Goal: Use online tool/utility: Use online tool/utility

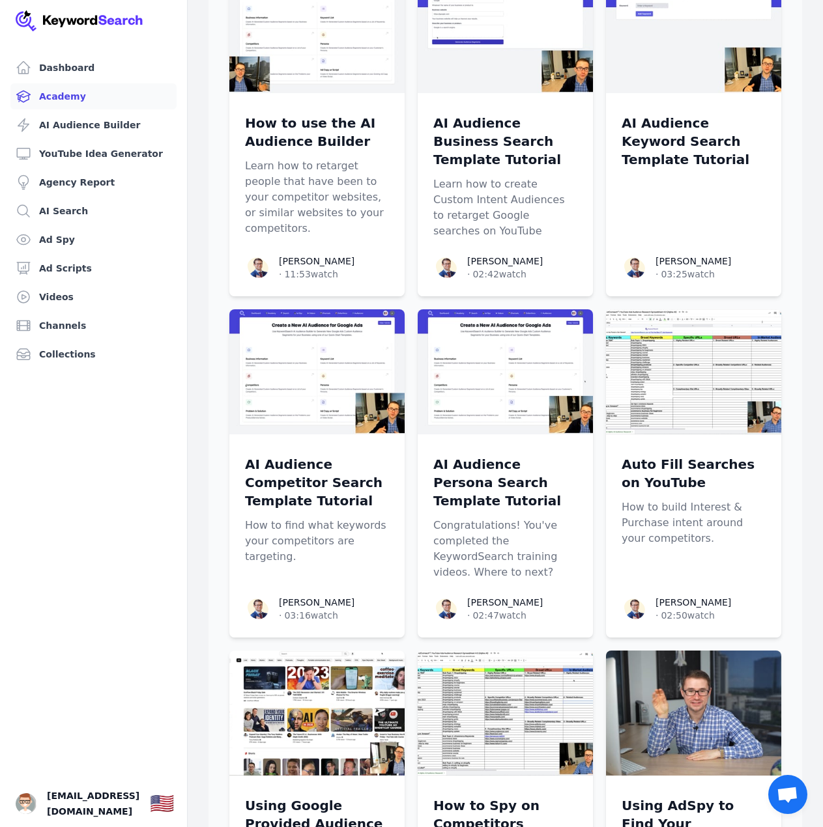
scroll to position [1158, 0]
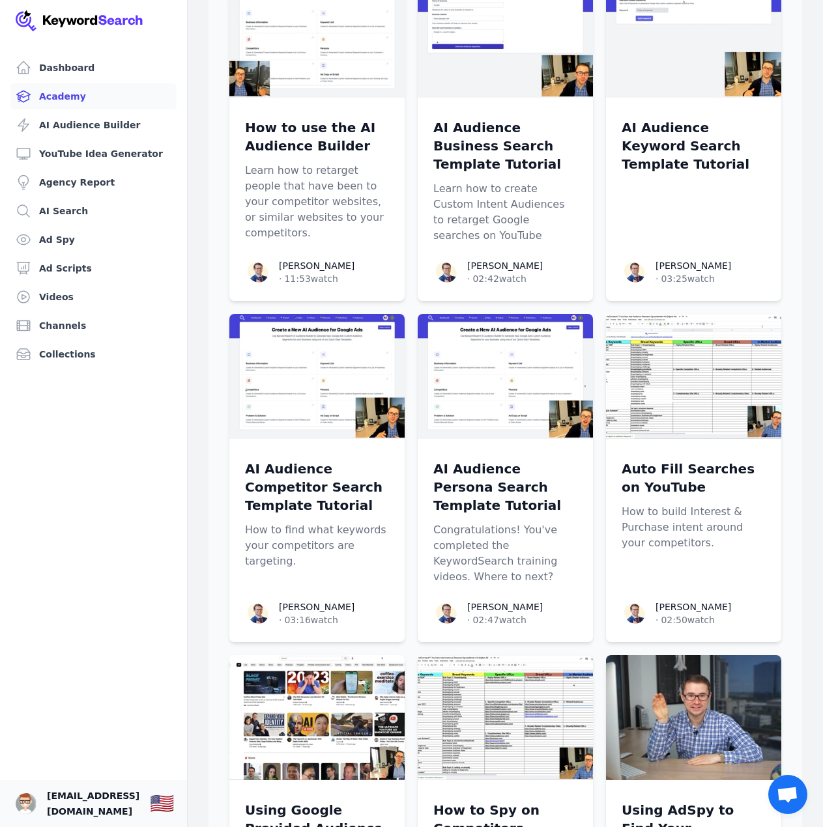
click at [55, 799] on span "[EMAIL_ADDRESS][DOMAIN_NAME]" at bounding box center [93, 803] width 92 height 31
click at [38, 799] on link "Your profile momenmax07@gmail.com Show country selector 🇺🇸" at bounding box center [93, 803] width 187 height 47
click at [29, 799] on img "Open user button" at bounding box center [26, 803] width 21 height 21
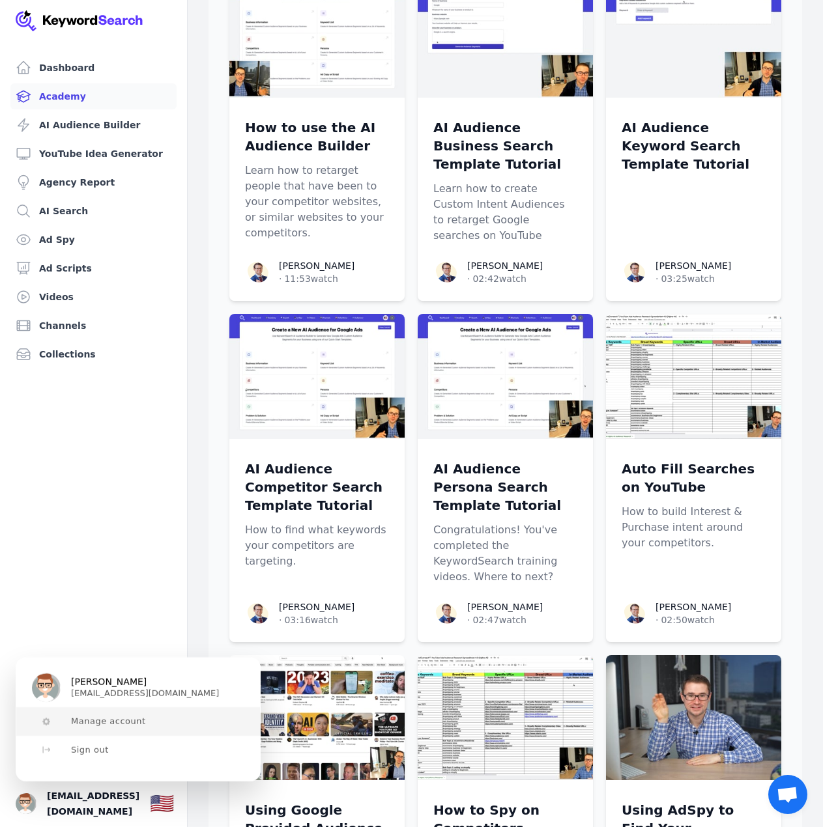
click at [104, 732] on button "Manage account" at bounding box center [138, 721] width 244 height 29
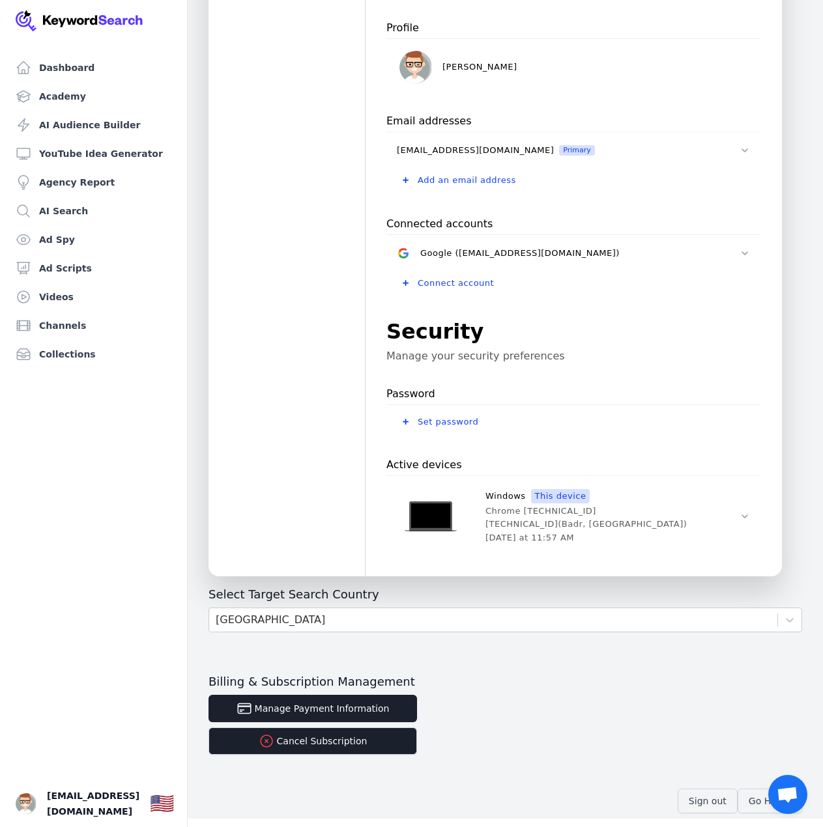
scroll to position [132, 0]
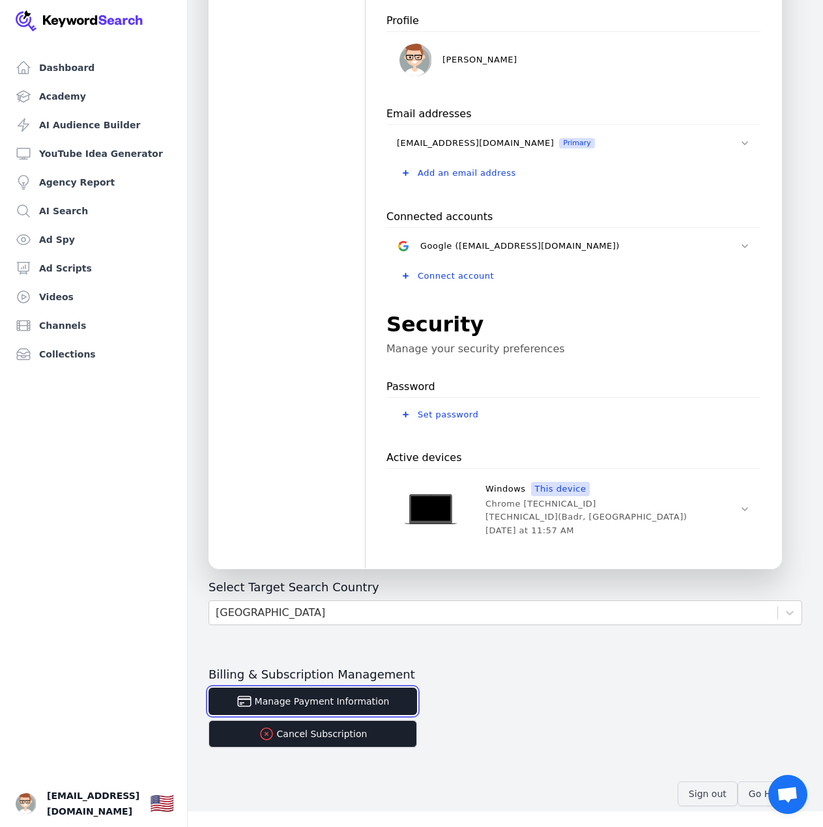
click at [305, 707] on button "Manage Payment Information" at bounding box center [312, 701] width 208 height 27
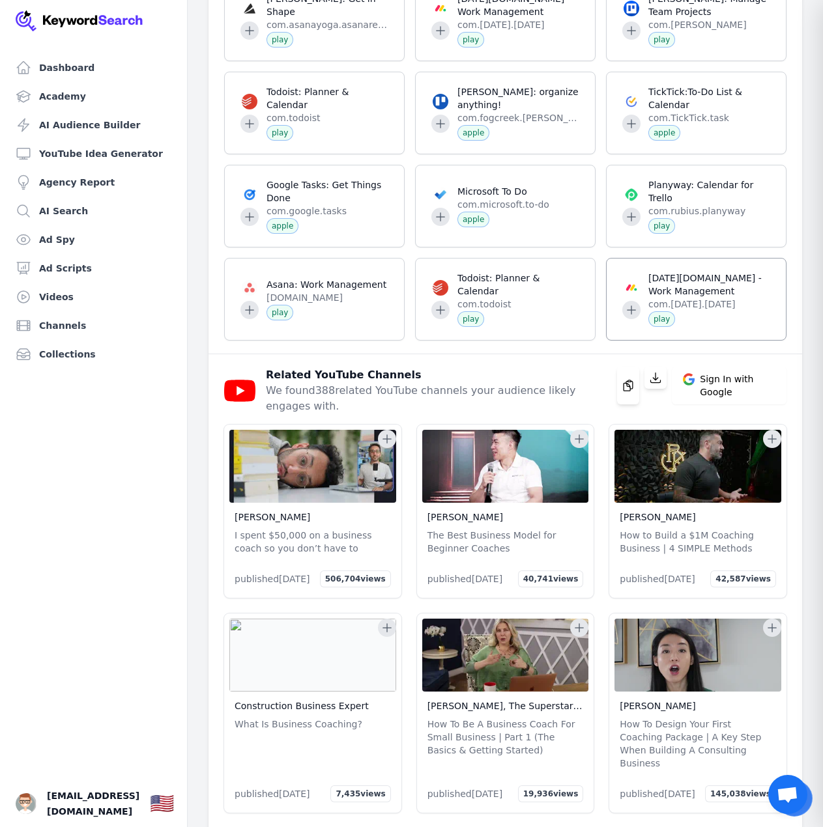
scroll to position [50306, 0]
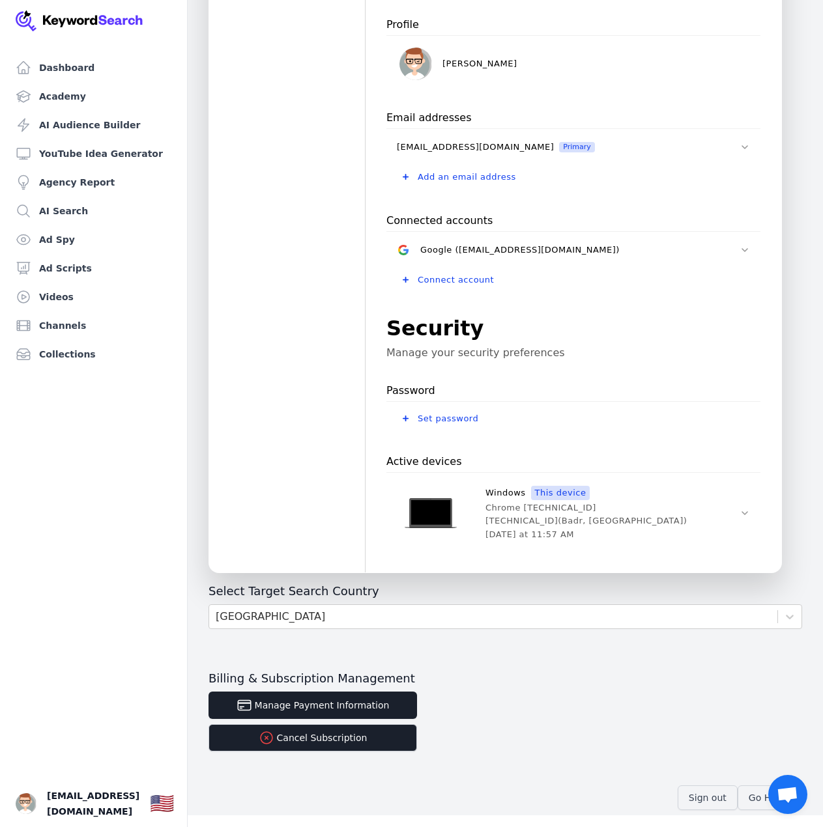
scroll to position [132, 0]
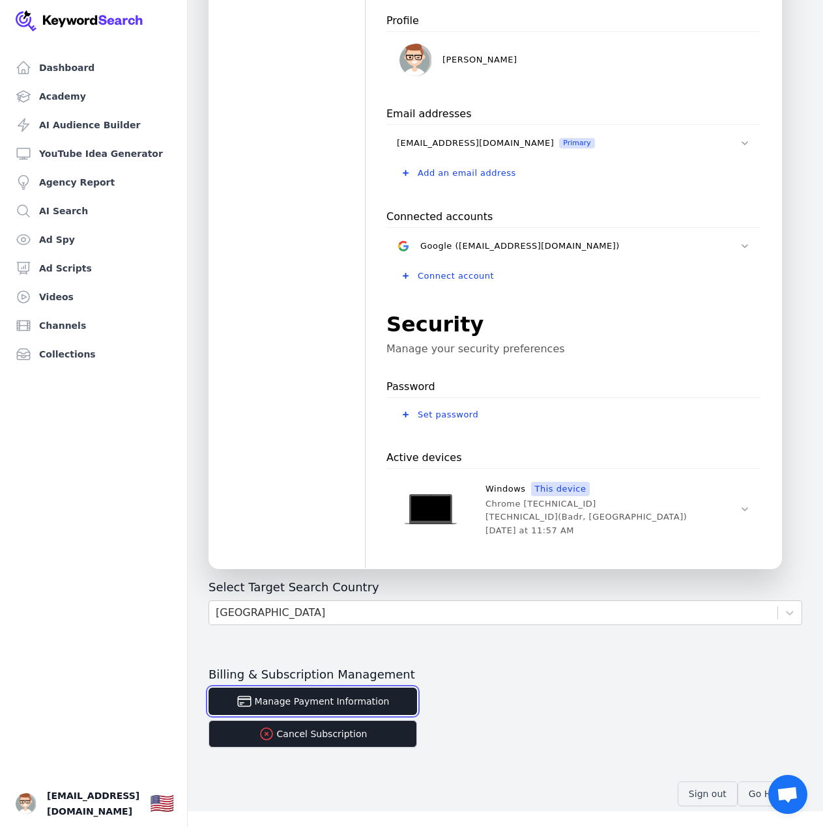
click at [343, 697] on button "Manage Payment Information" at bounding box center [312, 701] width 208 height 27
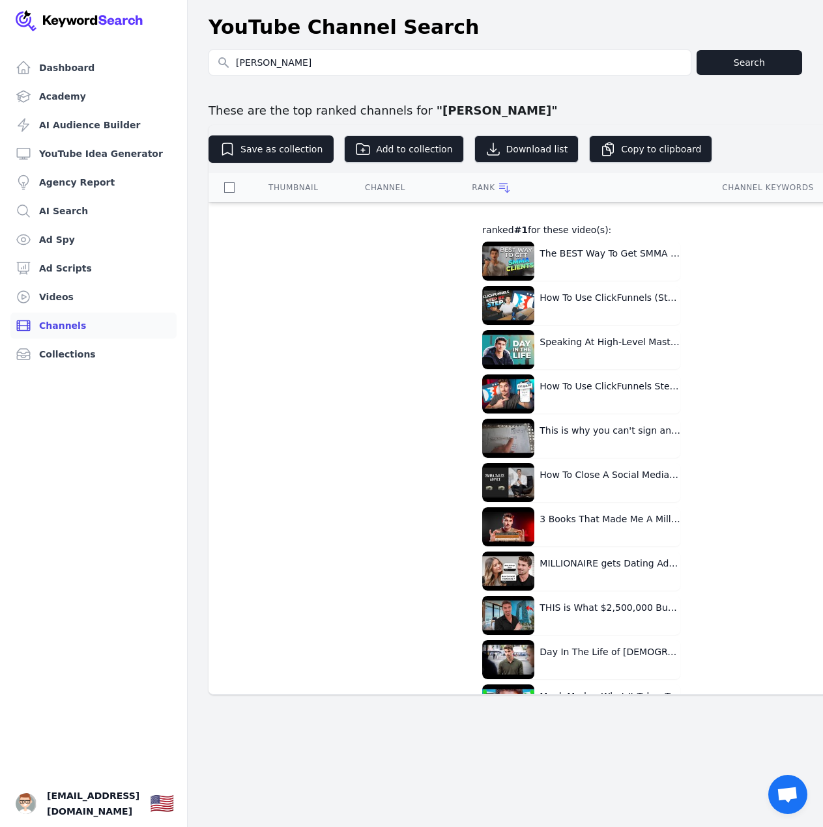
scroll to position [3583, 0]
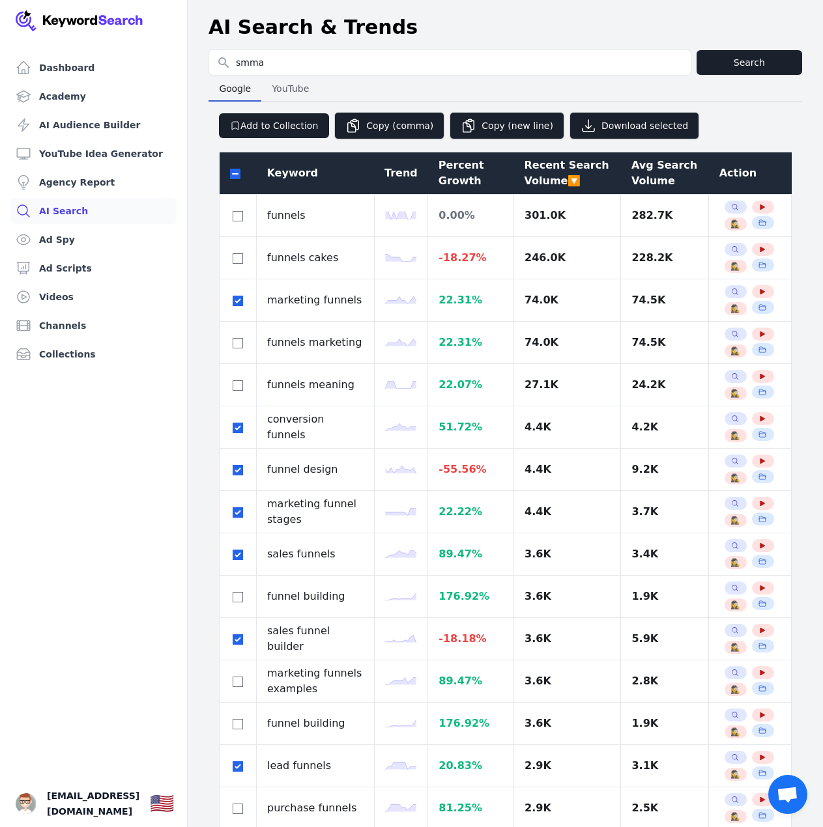
select select "50"
click at [61, 68] on link "Dashboard" at bounding box center [93, 68] width 166 height 26
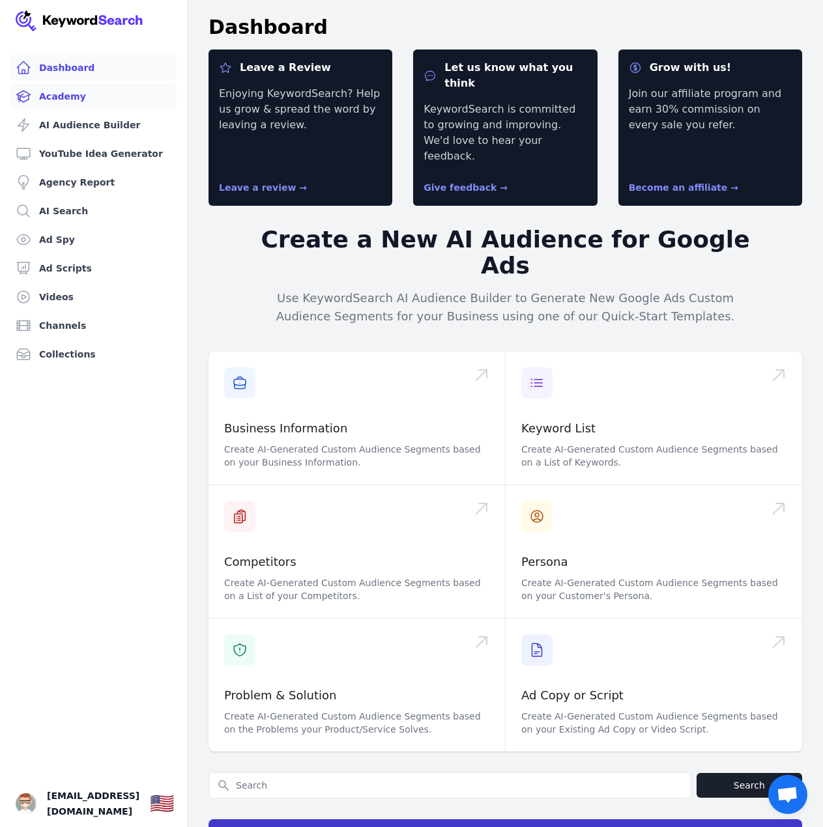
click at [55, 104] on link "Academy" at bounding box center [93, 96] width 166 height 26
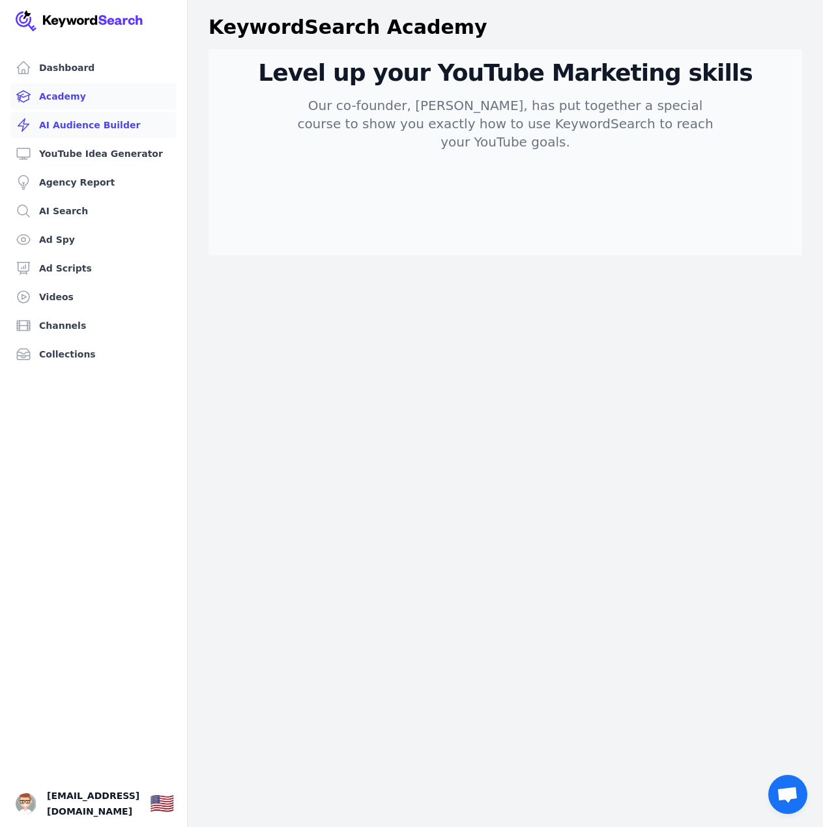
click at [70, 122] on link "AI Audience Builder" at bounding box center [93, 125] width 166 height 26
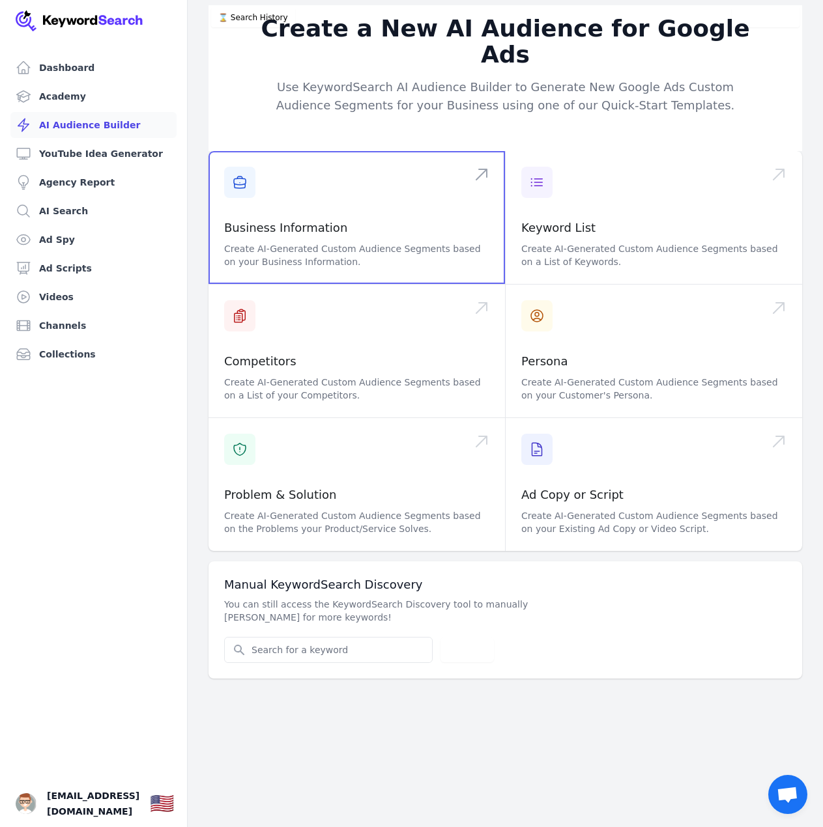
click at [476, 151] on span at bounding box center [356, 217] width 296 height 133
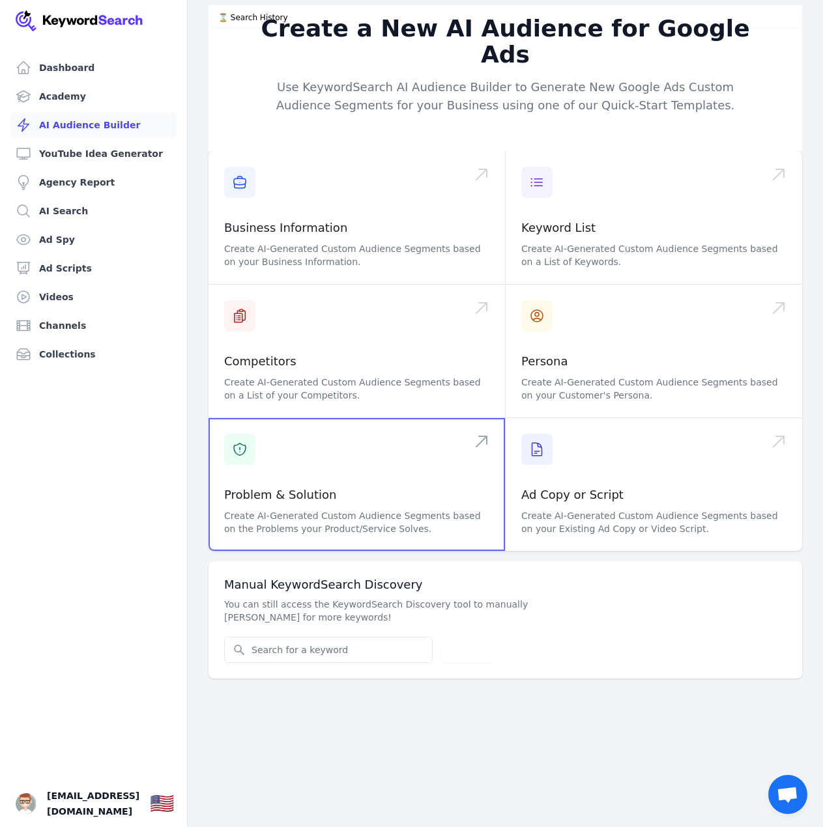
click at [332, 443] on span at bounding box center [356, 484] width 296 height 133
click at [76, 317] on link "Channels" at bounding box center [93, 326] width 166 height 26
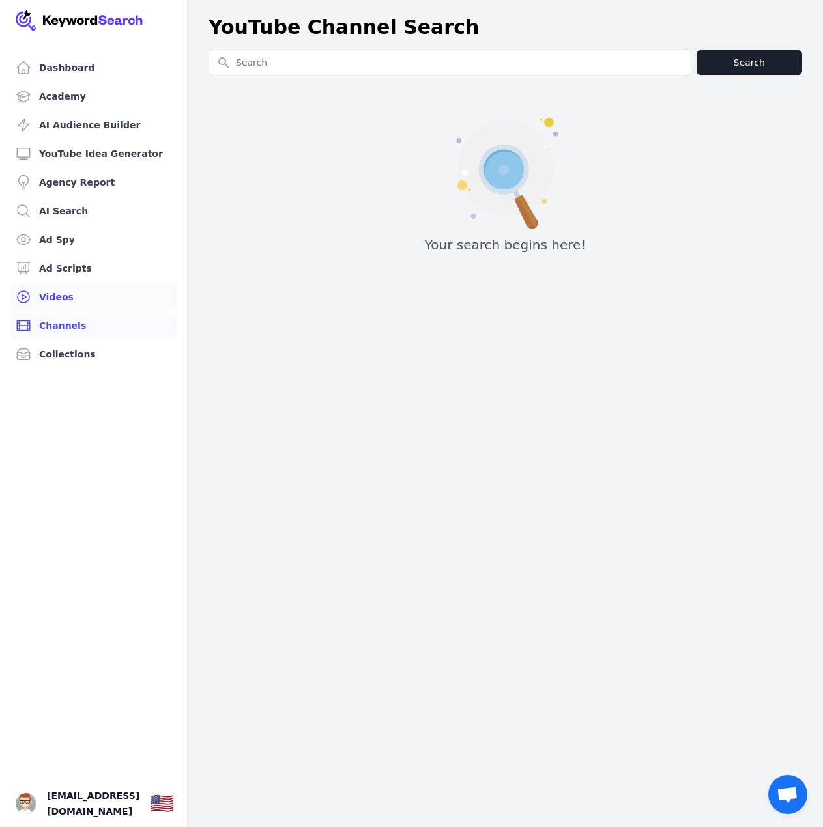
click at [70, 298] on link "Videos" at bounding box center [93, 297] width 166 height 26
click at [75, 320] on link "Channels" at bounding box center [93, 326] width 166 height 26
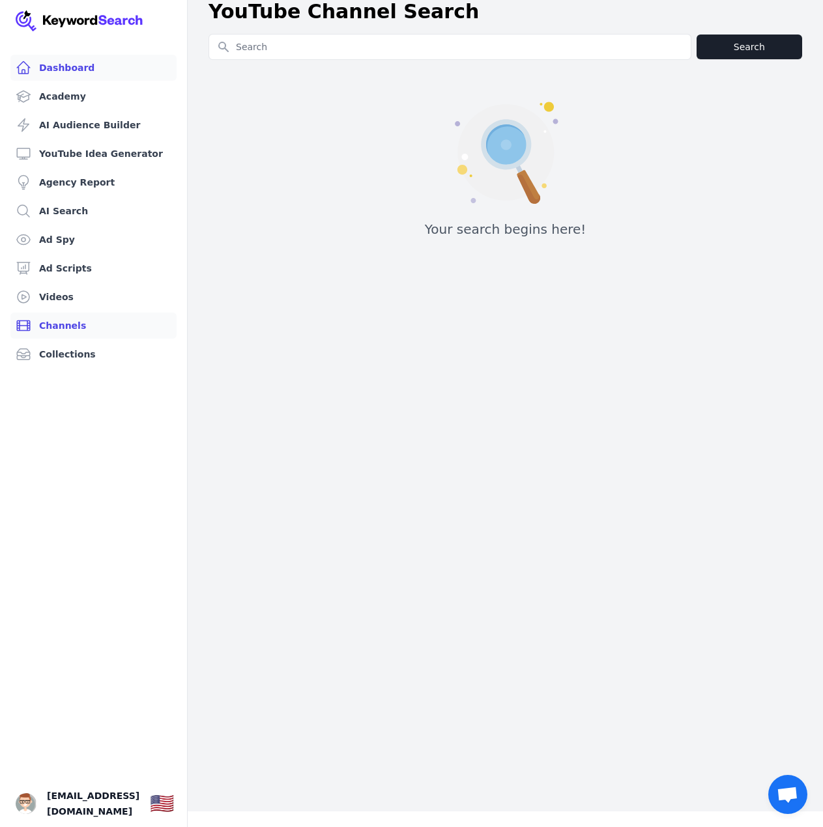
click at [83, 55] on link "Dashboard" at bounding box center [93, 68] width 166 height 26
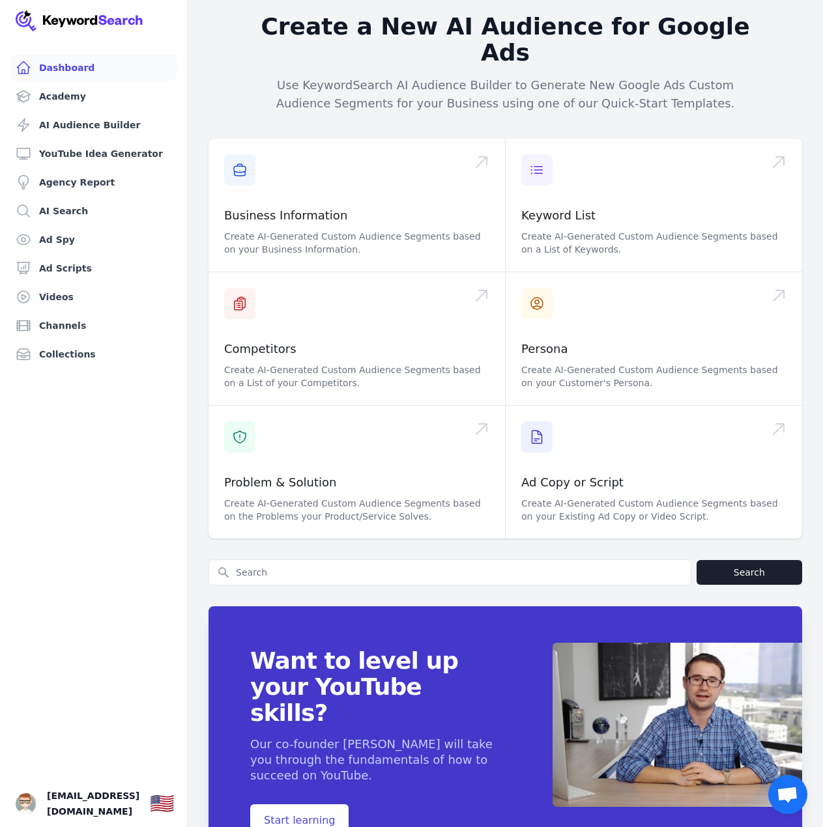
scroll to position [223, 0]
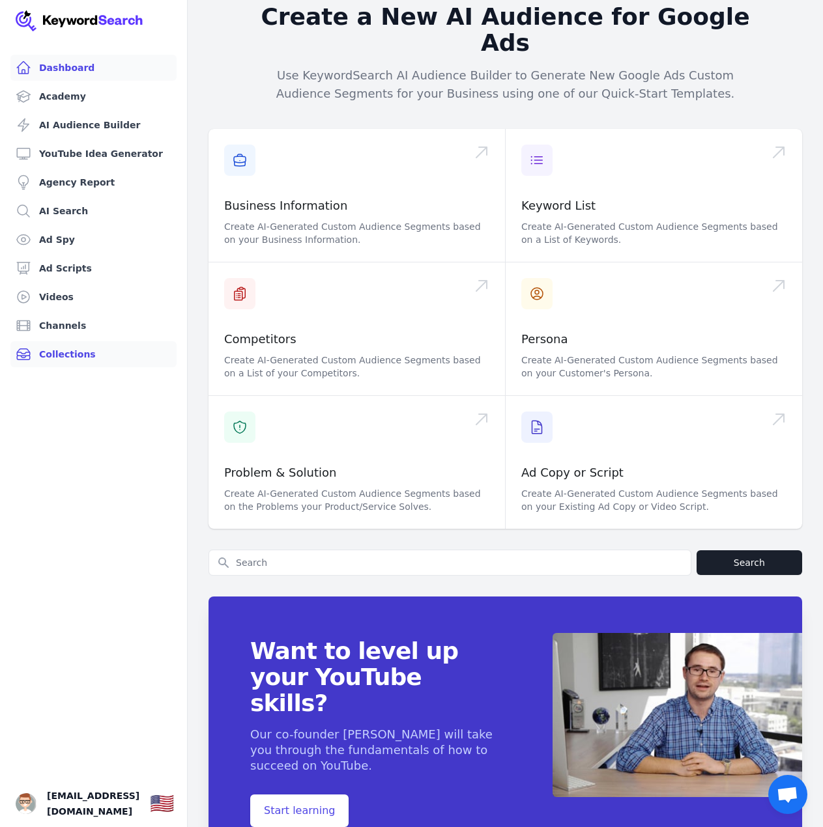
click at [111, 358] on link "Collections" at bounding box center [93, 354] width 166 height 26
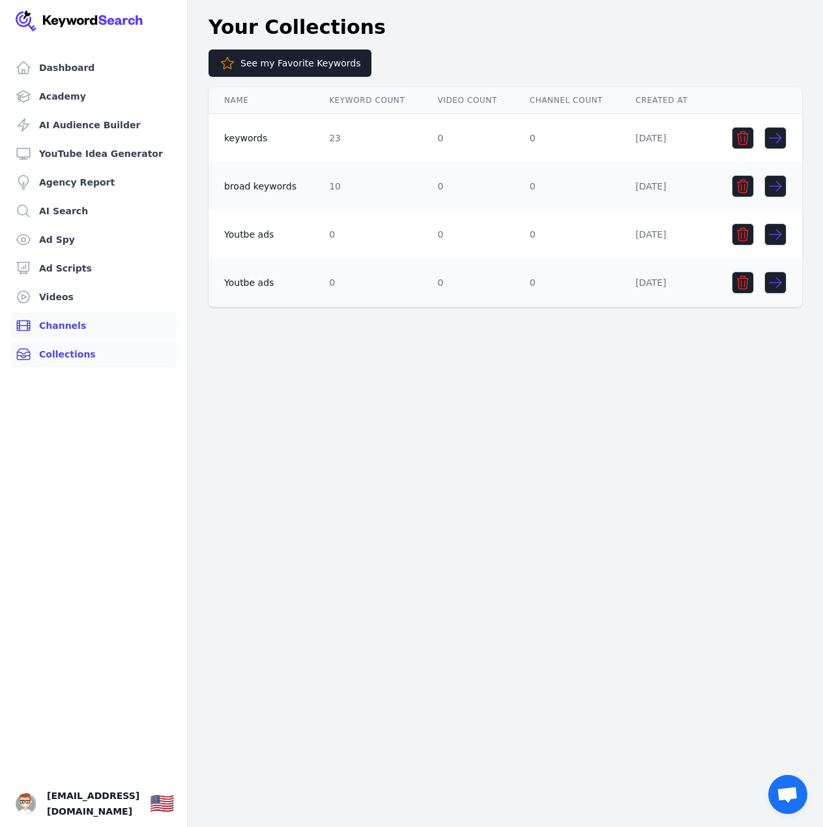
click at [82, 329] on link "Channels" at bounding box center [93, 326] width 166 height 26
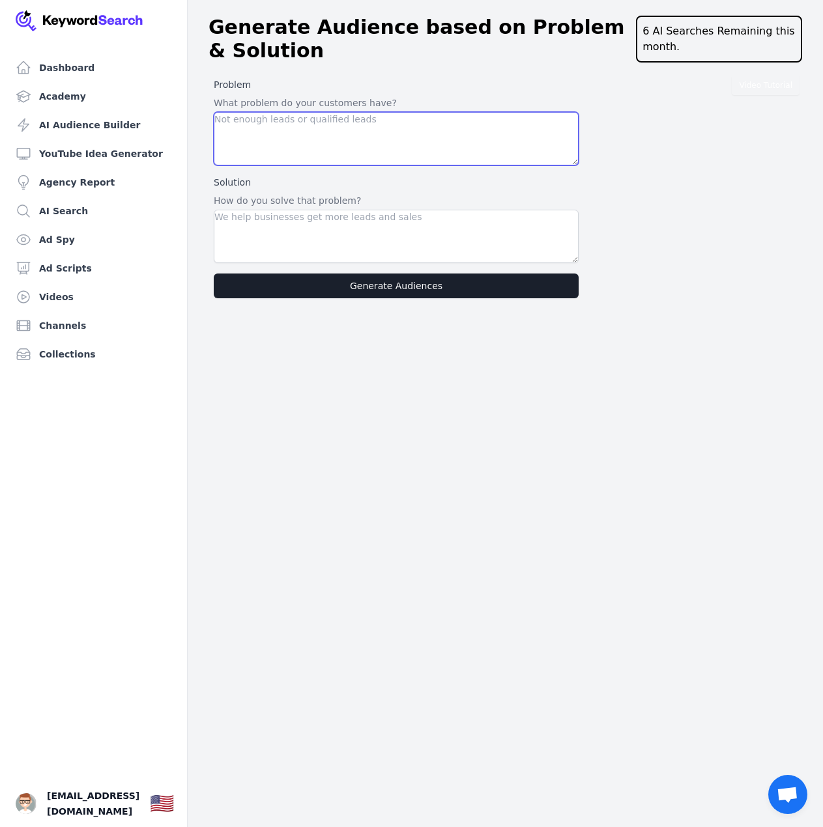
click at [345, 152] on textarea at bounding box center [396, 138] width 365 height 53
type textarea "helping courses creators to sell more for there courses using new ai presold fu…"
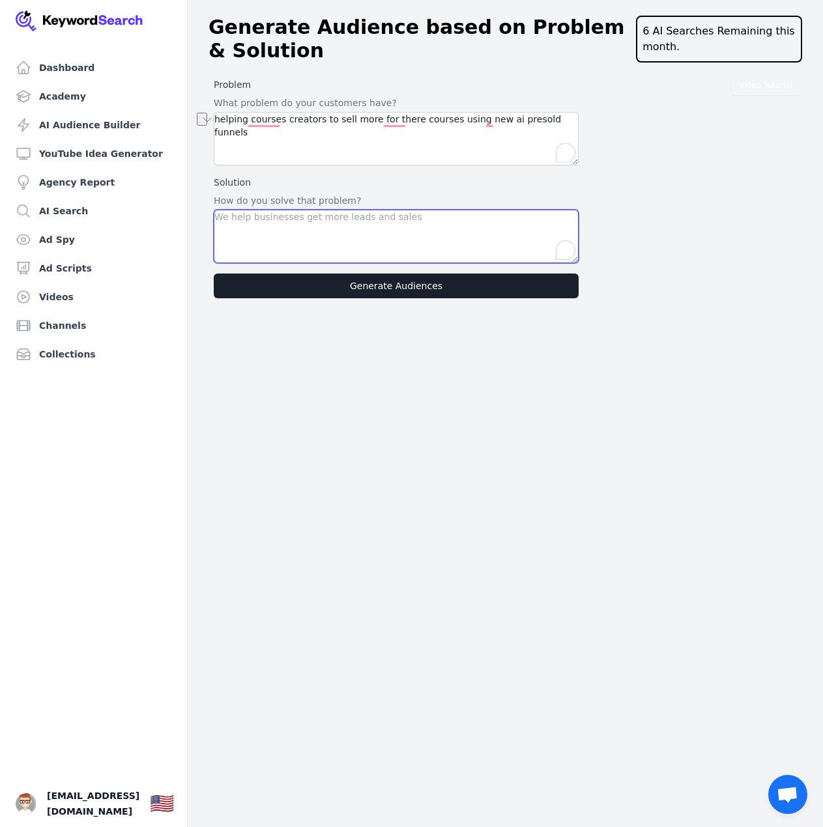
click at [285, 218] on textarea "To enrich screen reader interactions, please activate Accessibility in Grammarl…" at bounding box center [396, 236] width 365 height 53
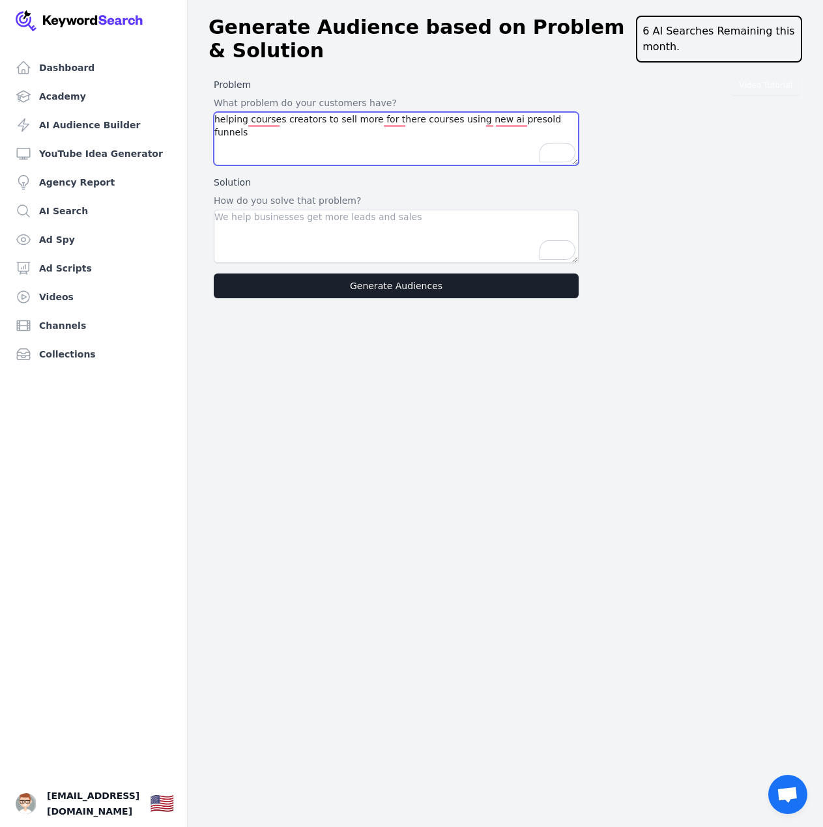
click at [294, 134] on textarea "helping courses creators to sell more for there courses using new ai presold fu…" at bounding box center [396, 138] width 365 height 53
click at [291, 133] on textarea "helping courses creators to sell more for there courses using new ai presold fu…" at bounding box center [396, 138] width 365 height 53
click at [289, 132] on textarea "helping courses creators to sell more for there courses using new ai presold fu…" at bounding box center [396, 138] width 365 height 53
click at [292, 130] on textarea "helping courses creators to sell more for there courses using new ai presold fu…" at bounding box center [396, 138] width 365 height 53
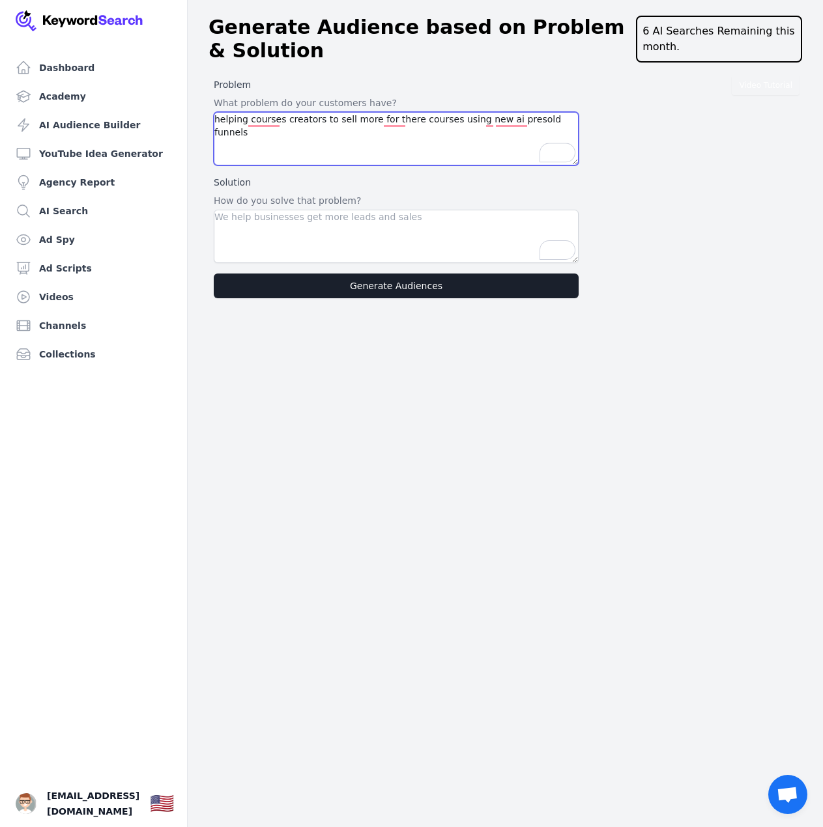
click at [291, 130] on textarea "helping courses creators to sell more for there courses using new ai presold fu…" at bounding box center [396, 138] width 365 height 53
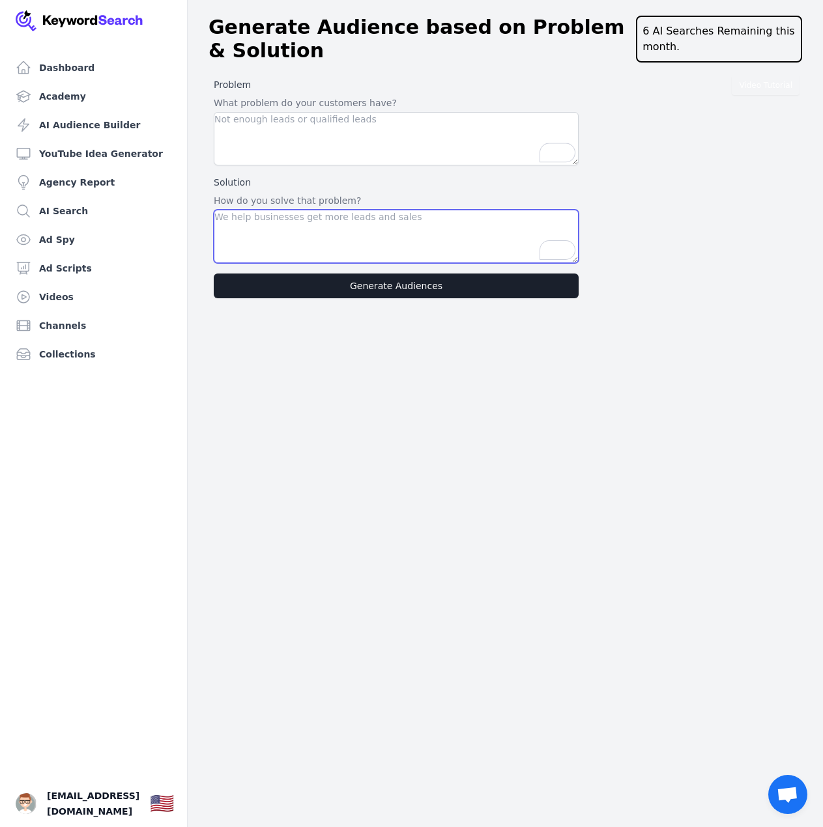
click at [295, 231] on textarea "To enrich screen reader interactions, please activate Accessibility in Grammarl…" at bounding box center [396, 236] width 365 height 53
paste textarea "helping courses creators to sell more for there courses using new ai presold fu…"
type textarea "helping courses creators to sell more for there courses using new ai presold fu…"
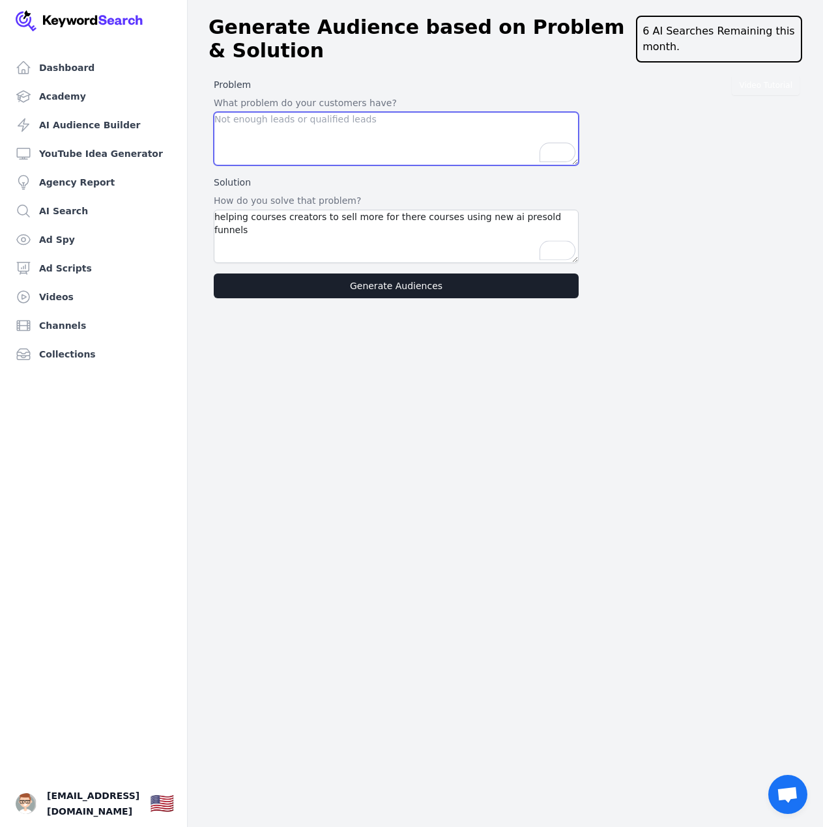
click at [424, 154] on textarea "To enrich screen reader interactions, please activate Accessibility in Grammarl…" at bounding box center [396, 138] width 365 height 53
type textarea "t"
type textarea "i"
type textarea "m"
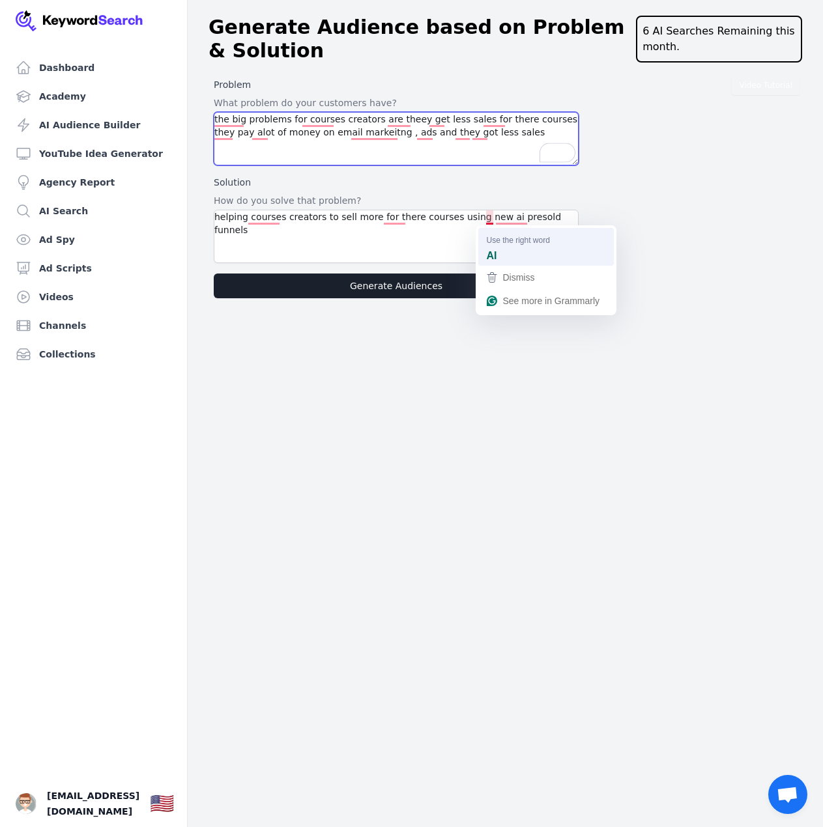
type textarea "the big problems for courses creators are theey get less sales for there course…"
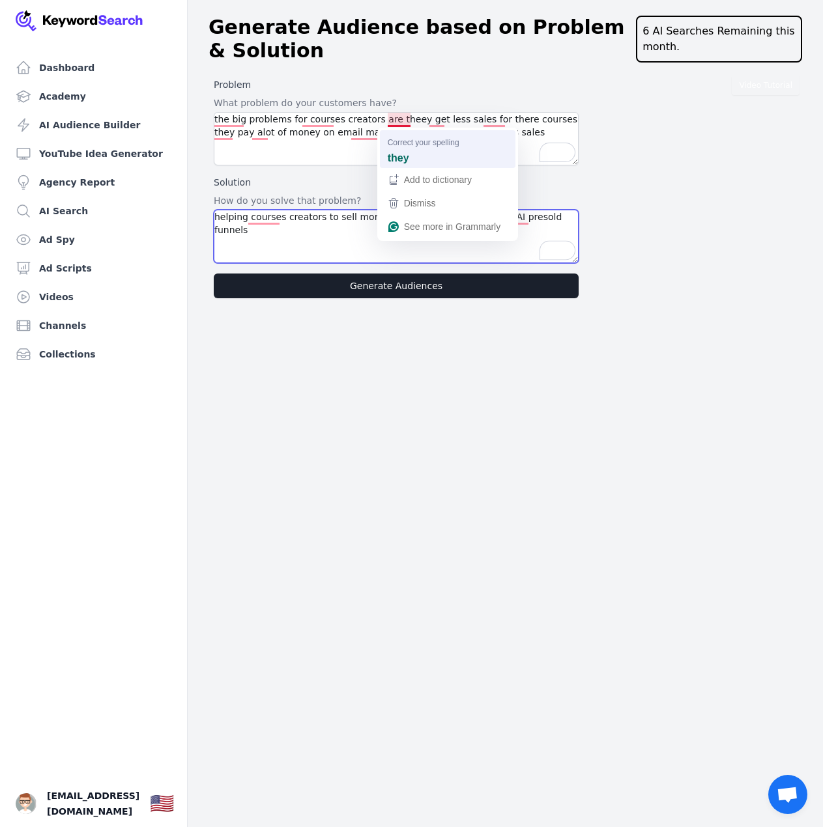
type textarea "helping courses creators to sell more for there courses using new AI presold fu…"
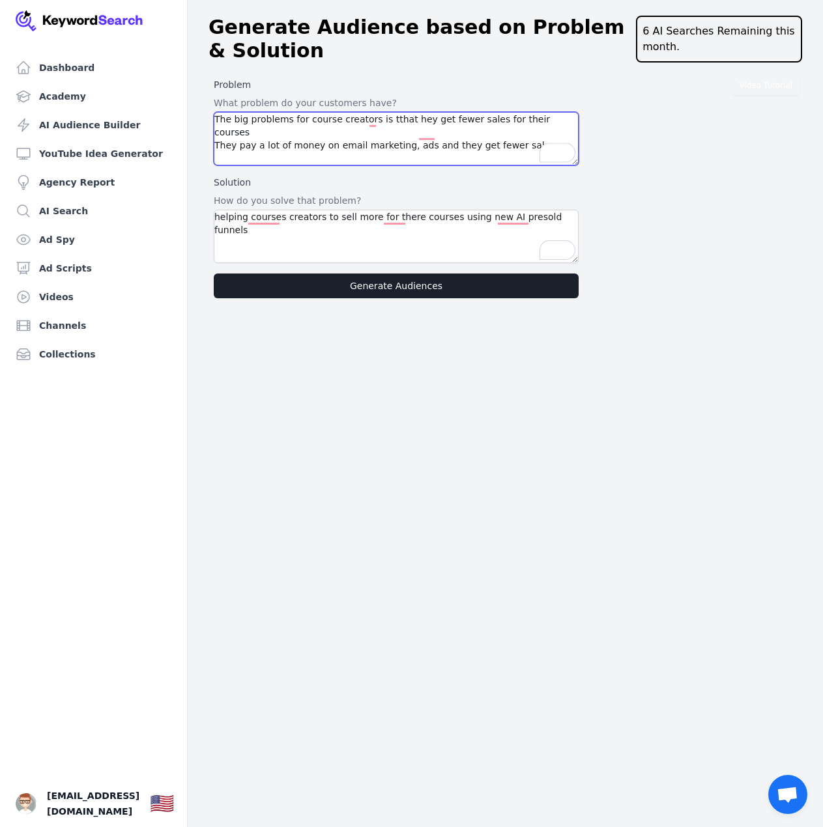
click at [277, 139] on textarea "The big problems for course creators is tthat hey get fewer sales for their cou…" at bounding box center [396, 138] width 365 height 53
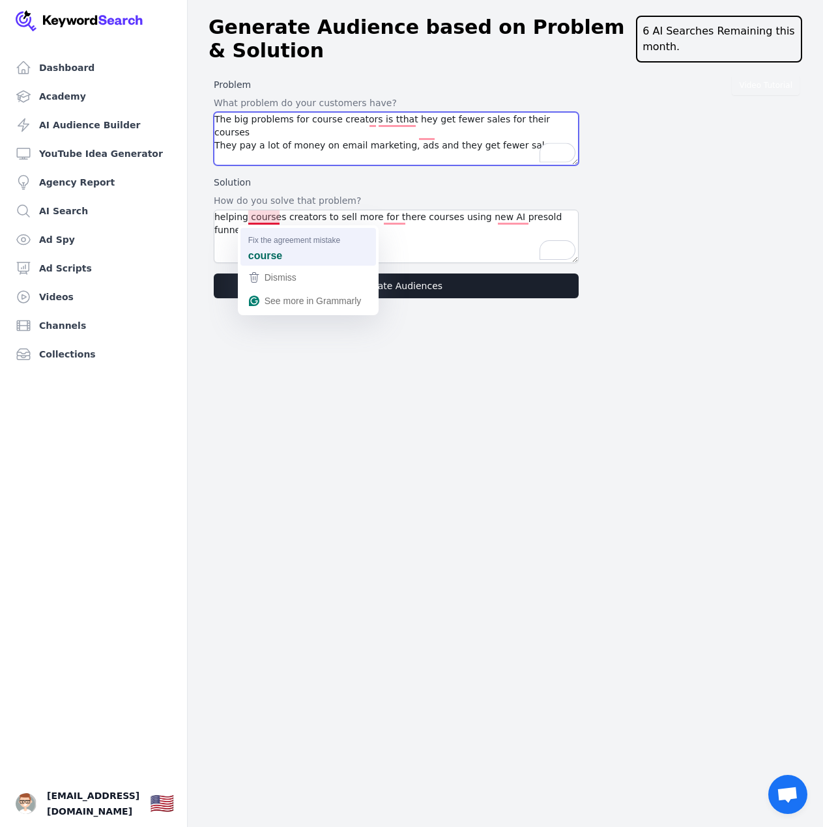
type textarea "The big problems for course creators is tthat hey get fewer sales for their cou…"
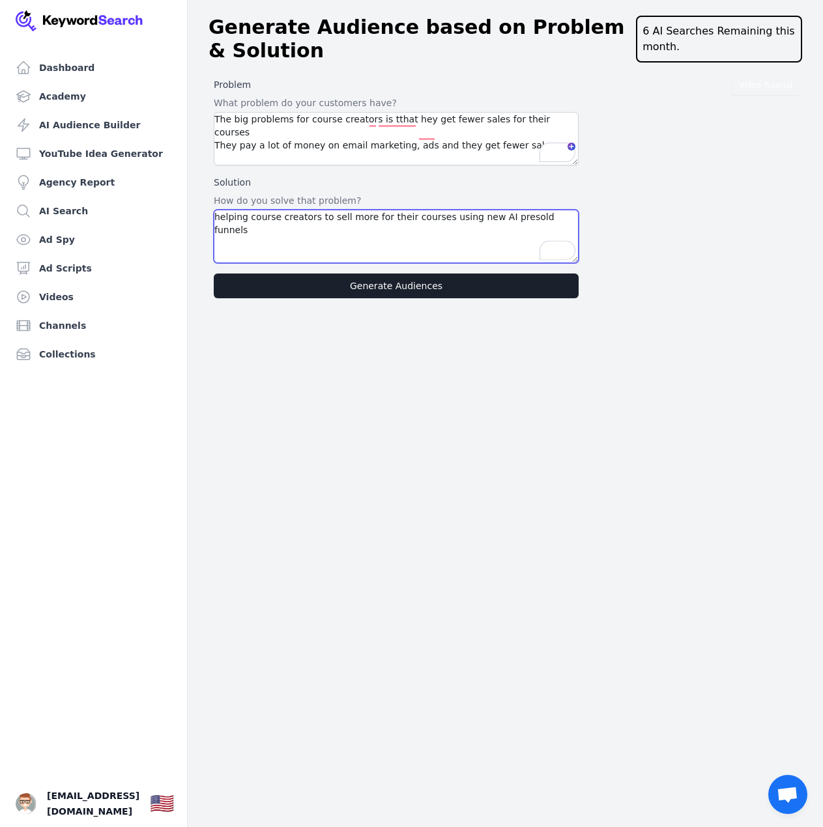
type textarea "helping course creators to sell more for their courses using new AI presold fun…"
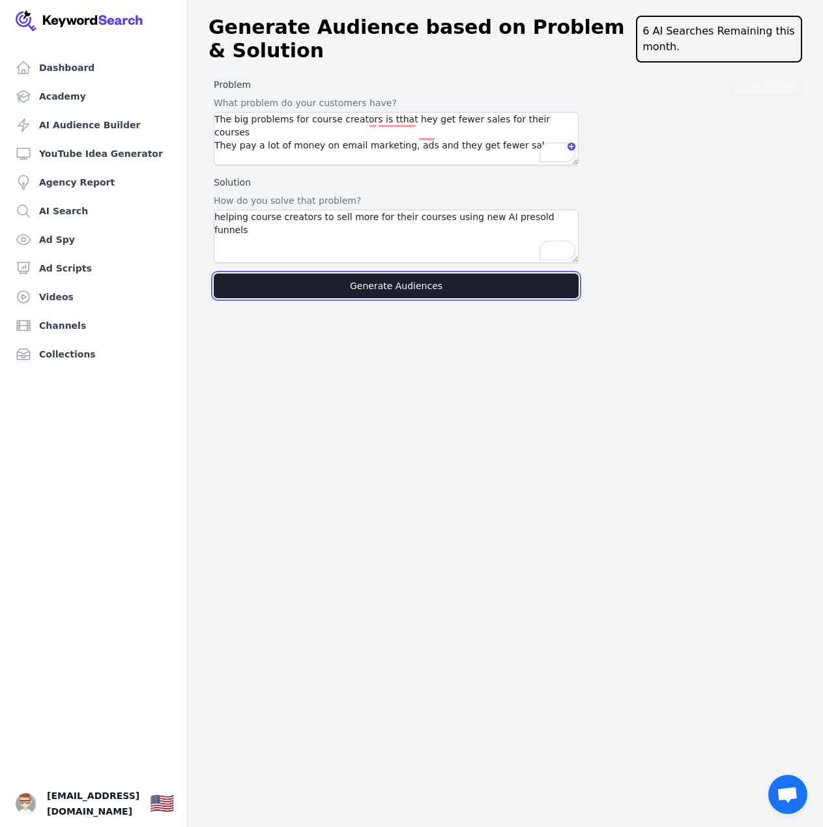
click at [456, 280] on button "Generate Audiences" at bounding box center [396, 286] width 365 height 25
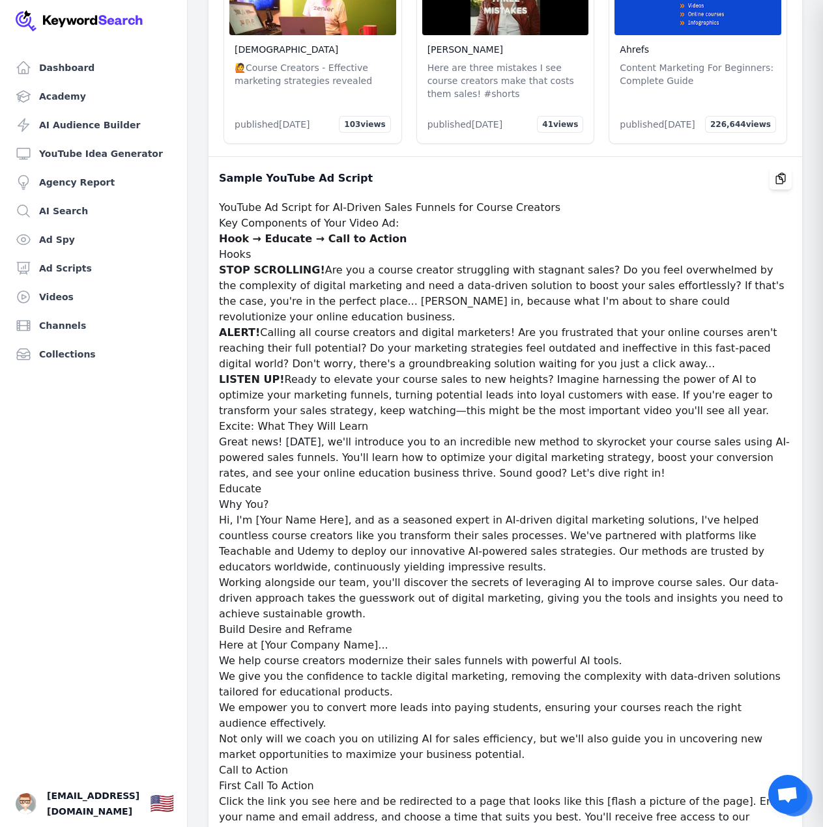
scroll to position [74915, 0]
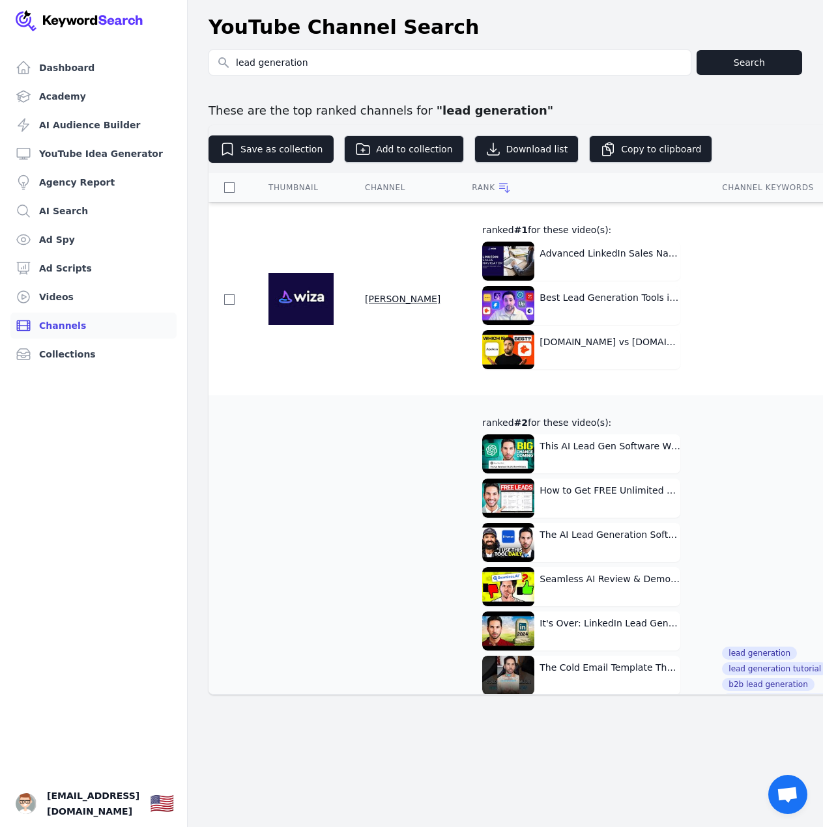
scroll to position [10031, 0]
